Goal: Task Accomplishment & Management: Manage account settings

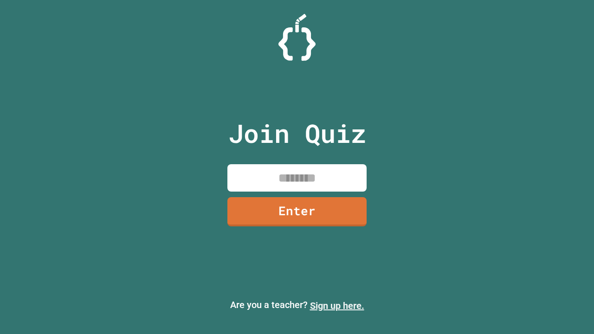
click at [337, 306] on link "Sign up here." at bounding box center [337, 305] width 54 height 11
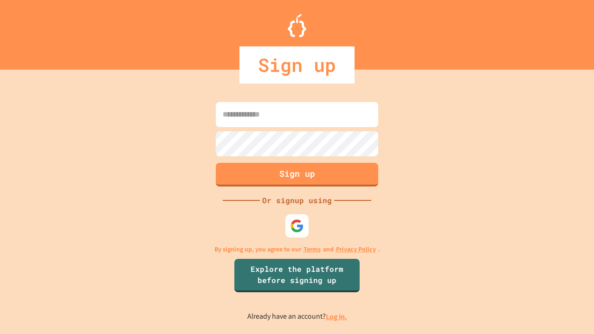
click at [337, 317] on link "Log in." at bounding box center [336, 317] width 21 height 10
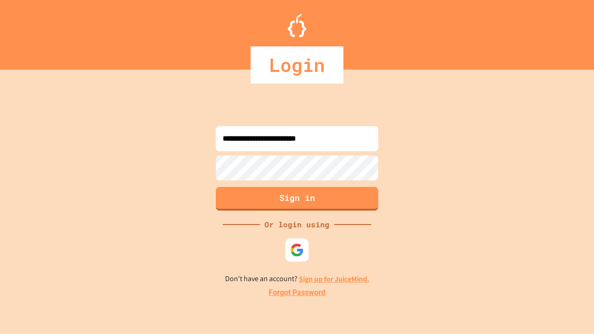
type input "**********"
